Goal: Task Accomplishment & Management: Use online tool/utility

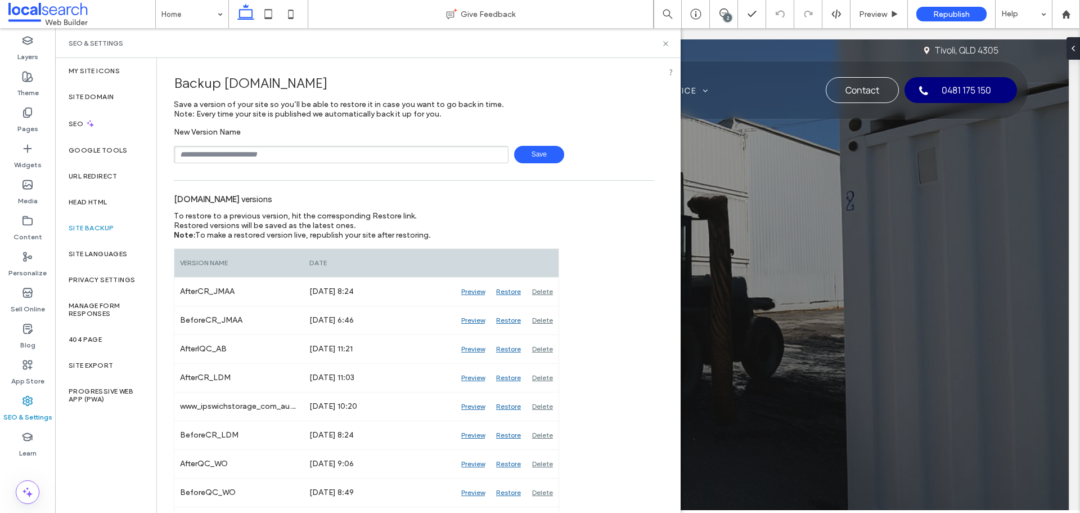
drag, startPoint x: 329, startPoint y: 140, endPoint x: 333, endPoint y: 145, distance: 7.2
click at [329, 140] on div "New Version Name Save" at bounding box center [414, 145] width 480 height 36
click at [334, 146] on input "text" at bounding box center [341, 154] width 335 height 17
click at [524, 159] on span "Save" at bounding box center [539, 154] width 50 height 17
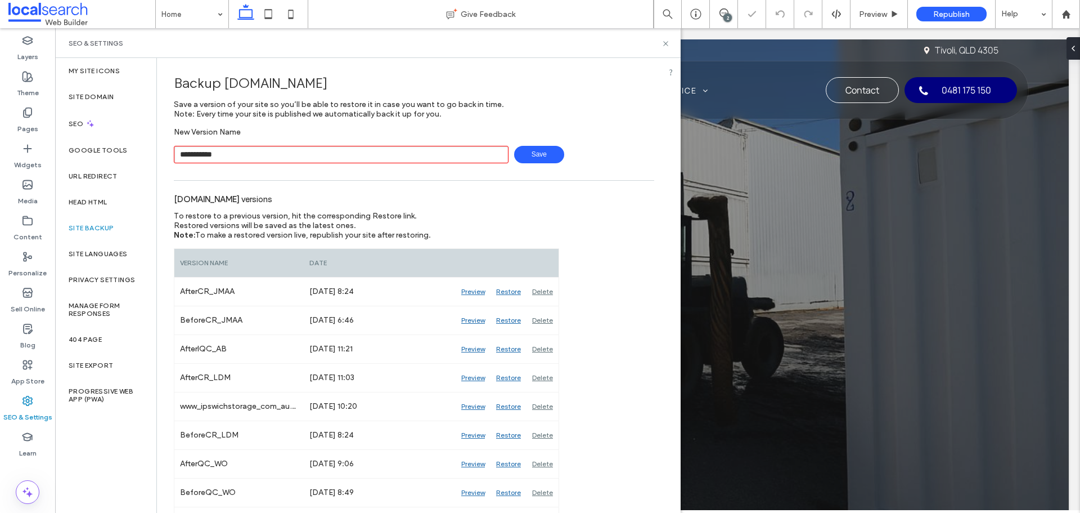
click at [324, 144] on div "**********" at bounding box center [414, 145] width 480 height 36
click at [265, 157] on input "**********" at bounding box center [341, 154] width 335 height 17
type input "**********"
click at [518, 153] on span "Save" at bounding box center [539, 154] width 50 height 17
click at [724, 11] on icon at bounding box center [724, 12] width 9 height 9
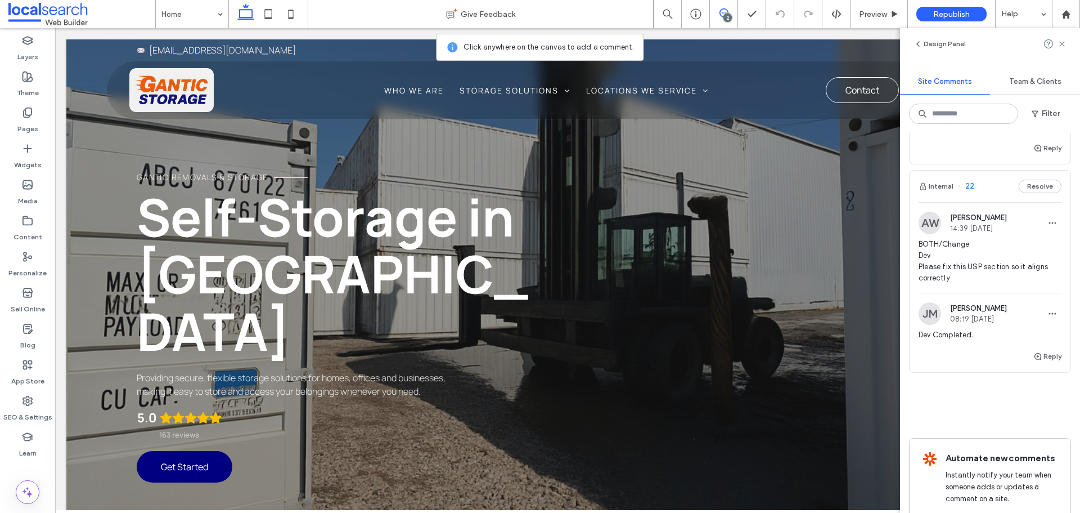
scroll to position [338, 0]
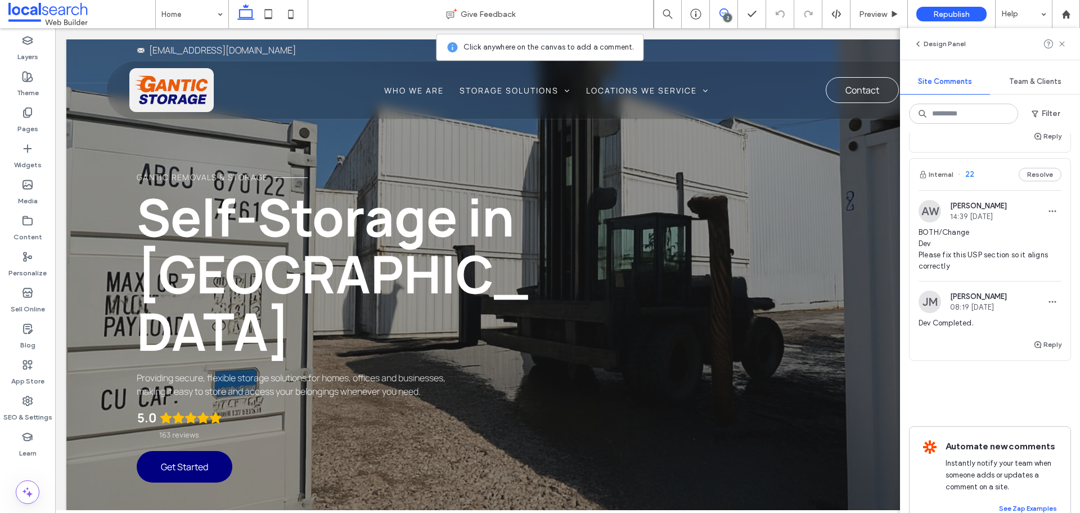
click at [1000, 266] on span "BOTH/Change Dev Please fix this USP section so it aligns correctly" at bounding box center [990, 249] width 143 height 45
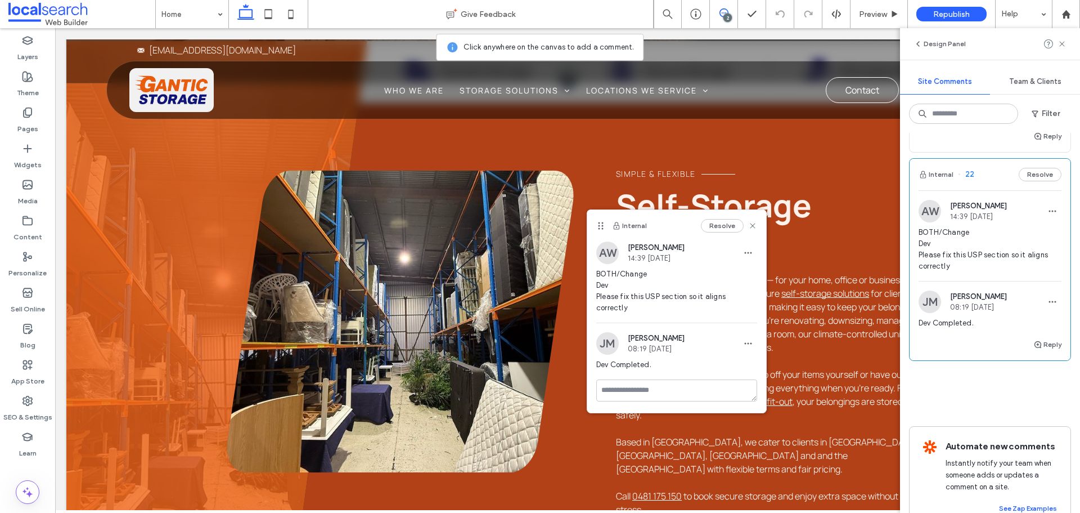
scroll to position [113, 0]
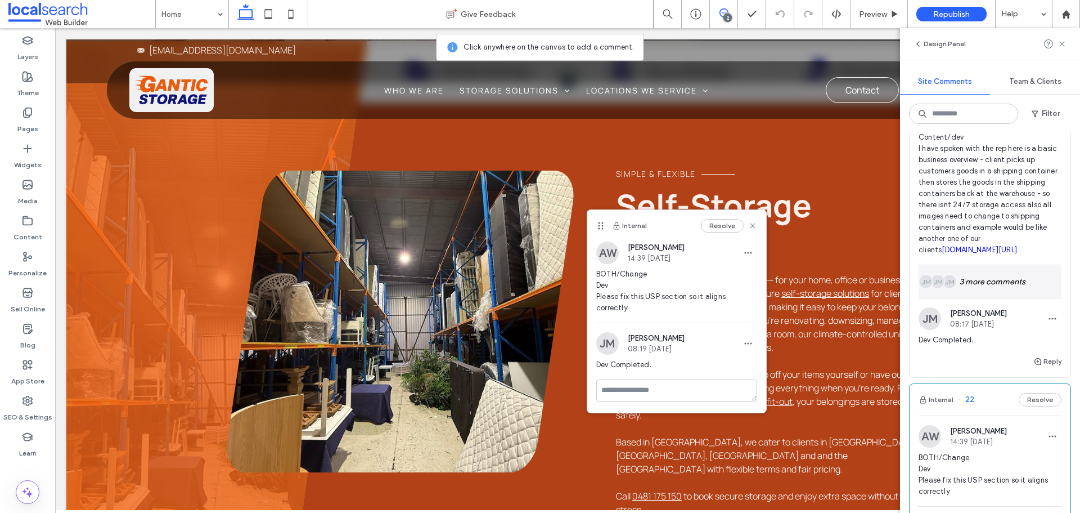
click at [1017, 290] on div "JM JM JM 3 more comments" at bounding box center [990, 281] width 143 height 33
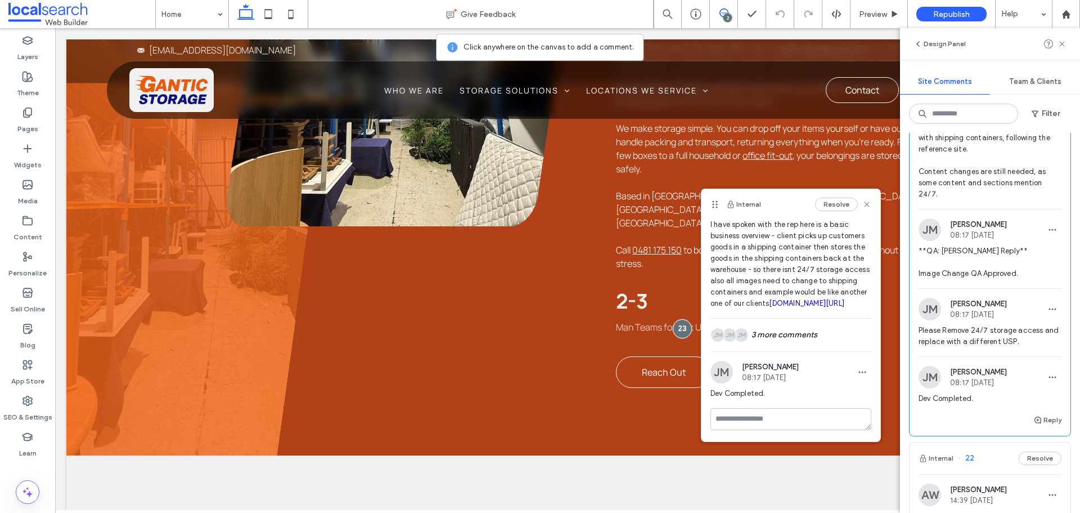
scroll to position [394, 0]
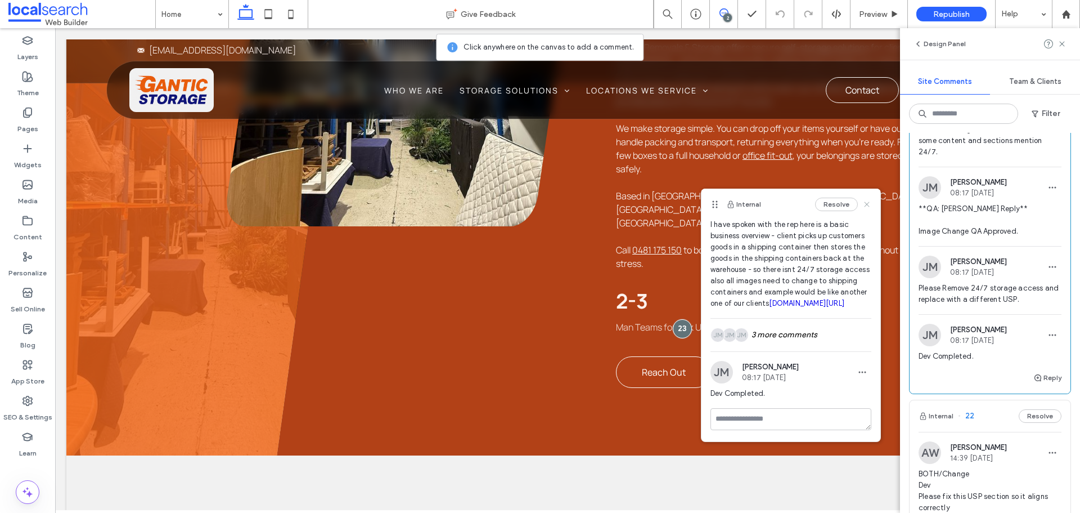
click at [863, 205] on icon at bounding box center [867, 204] width 9 height 9
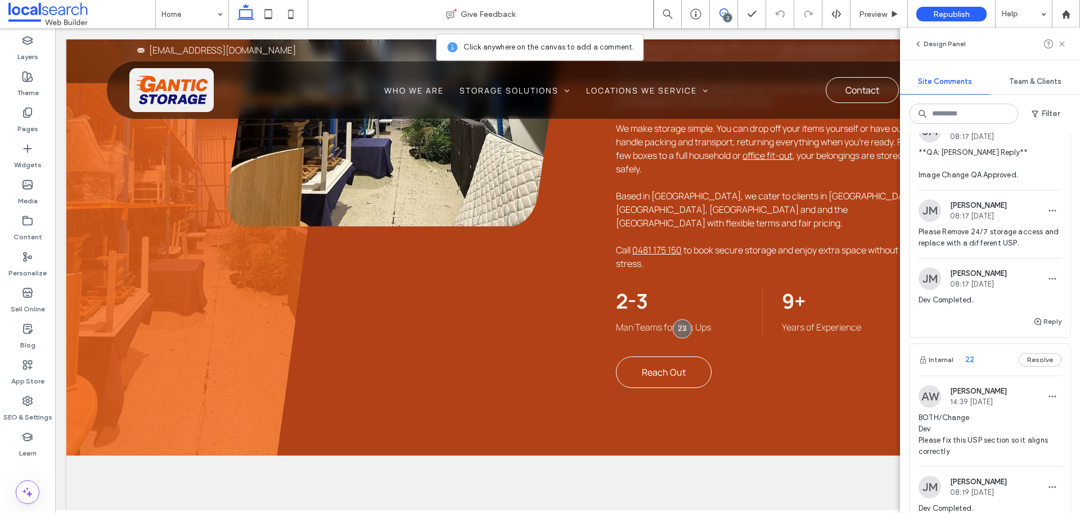
scroll to position [673, 0]
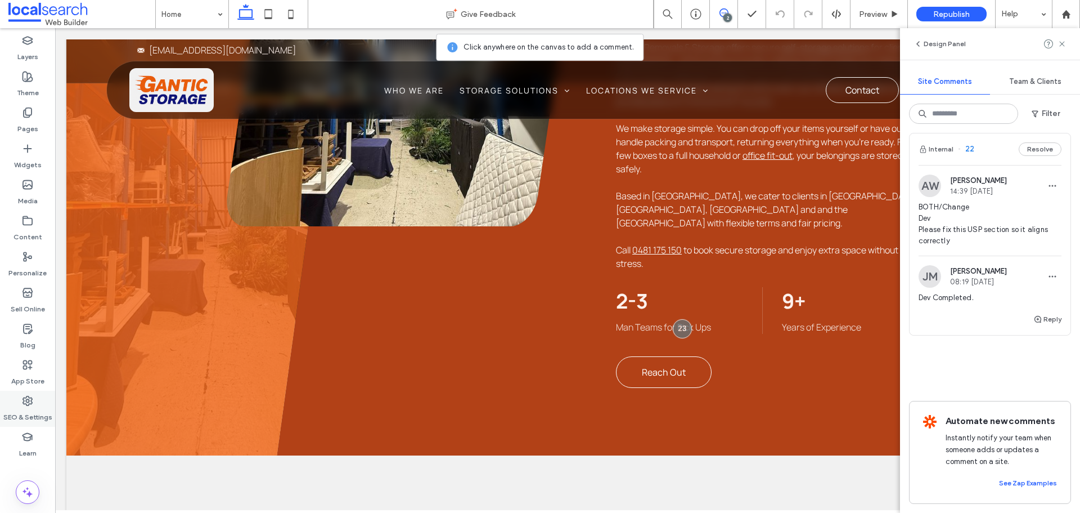
click at [14, 400] on div "SEO & Settings" at bounding box center [27, 408] width 55 height 36
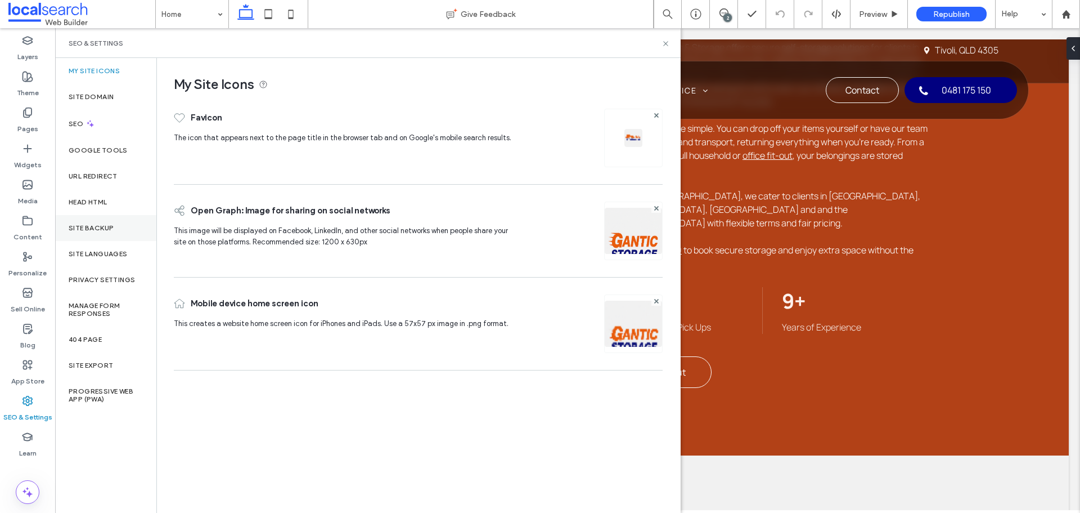
scroll to position [0, 0]
drag, startPoint x: 119, startPoint y: 230, endPoint x: 140, endPoint y: 231, distance: 20.3
click at [120, 231] on div "Site Backup" at bounding box center [105, 228] width 101 height 26
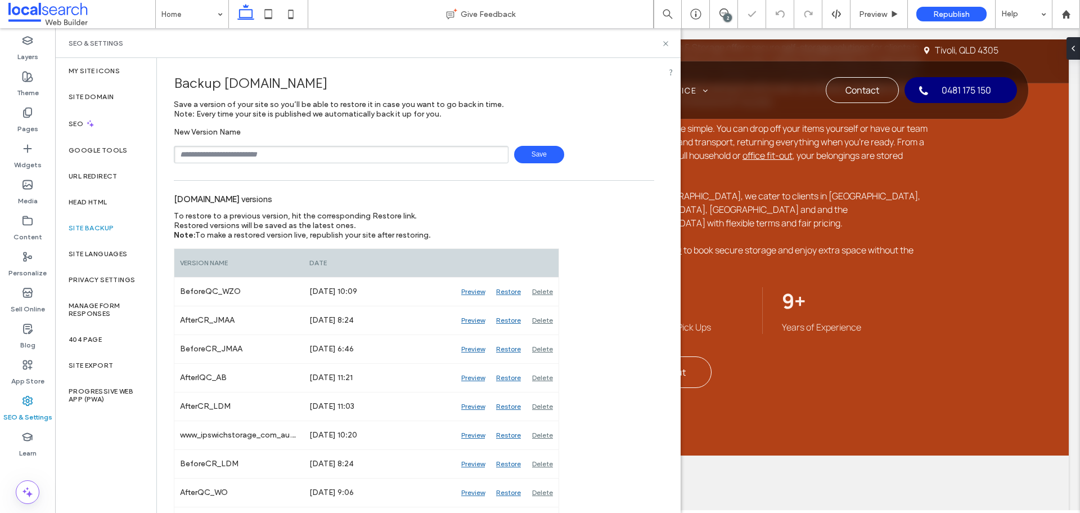
click at [329, 152] on input "text" at bounding box center [341, 154] width 335 height 17
type input "**********"
click at [519, 155] on span "Save" at bounding box center [539, 154] width 50 height 17
